Goal: Find specific page/section: Find specific page/section

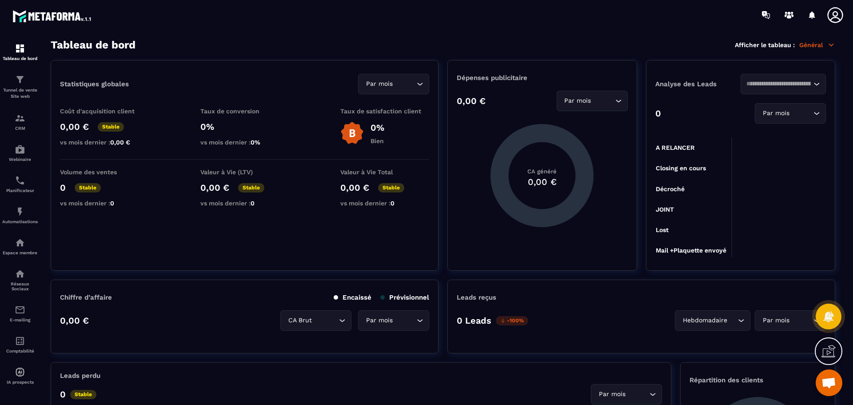
scroll to position [897, 0]
click at [27, 85] on div "Tunnel de vente Site web" at bounding box center [20, 86] width 36 height 25
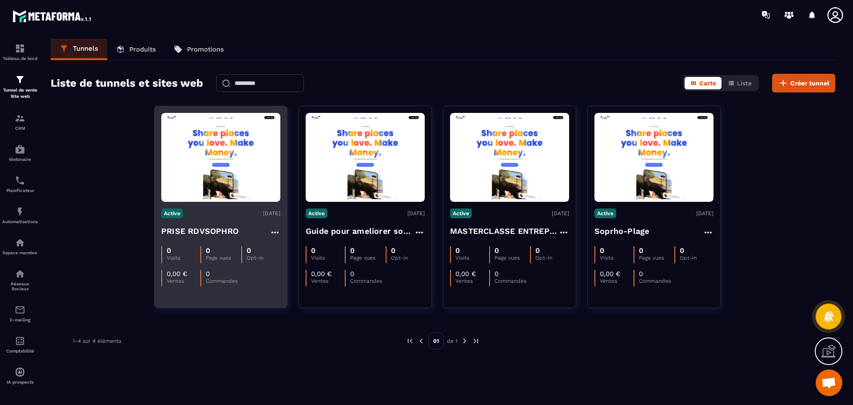
click at [188, 230] on h4 "PRISE RDVSOPHRO" at bounding box center [199, 231] width 77 height 12
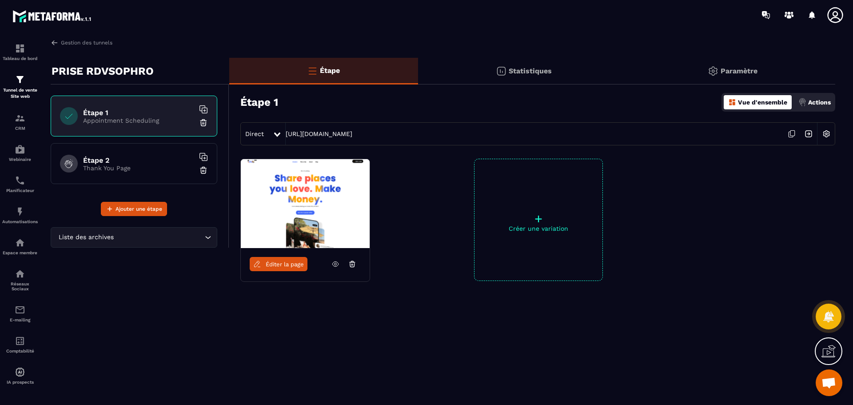
click at [303, 211] on img at bounding box center [305, 203] width 129 height 89
click at [281, 267] on span "Éditer la page" at bounding box center [285, 264] width 38 height 7
